Goal: Find specific page/section: Find specific page/section

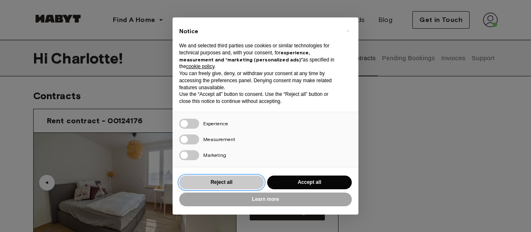
click at [254, 176] on button "Reject all" at bounding box center [221, 183] width 85 height 14
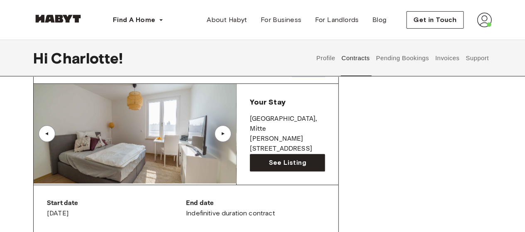
scroll to position [48, 0]
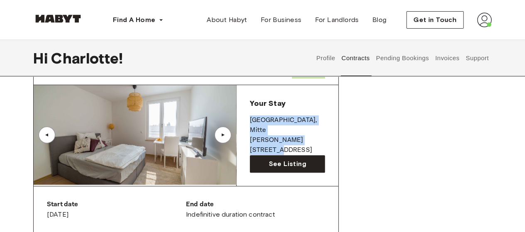
drag, startPoint x: 318, startPoint y: 127, endPoint x: 251, endPoint y: 119, distance: 68.2
click at [251, 119] on div "Your Stay [STREET_ADDRESS][PERSON_NAME]" at bounding box center [287, 126] width 75 height 57
copy div "[STREET_ADDRESS][PERSON_NAME]"
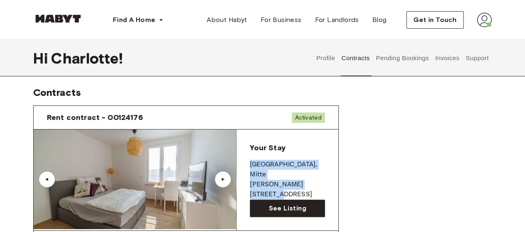
scroll to position [0, 0]
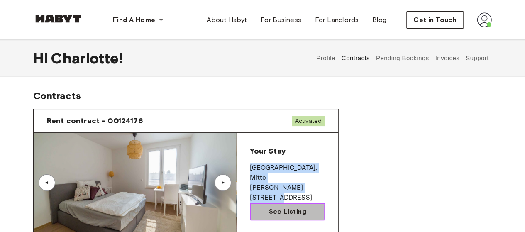
click at [307, 213] on link "See Listing" at bounding box center [287, 211] width 75 height 17
